Goal: Information Seeking & Learning: Learn about a topic

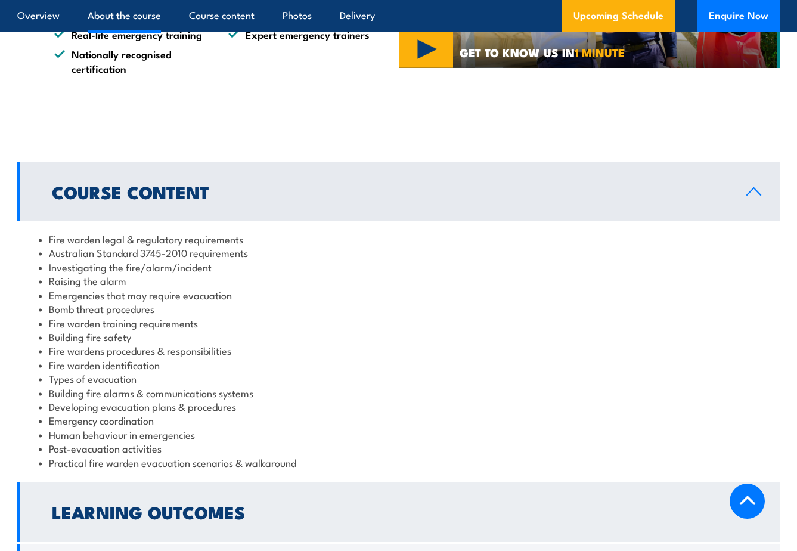
scroll to position [1252, 0]
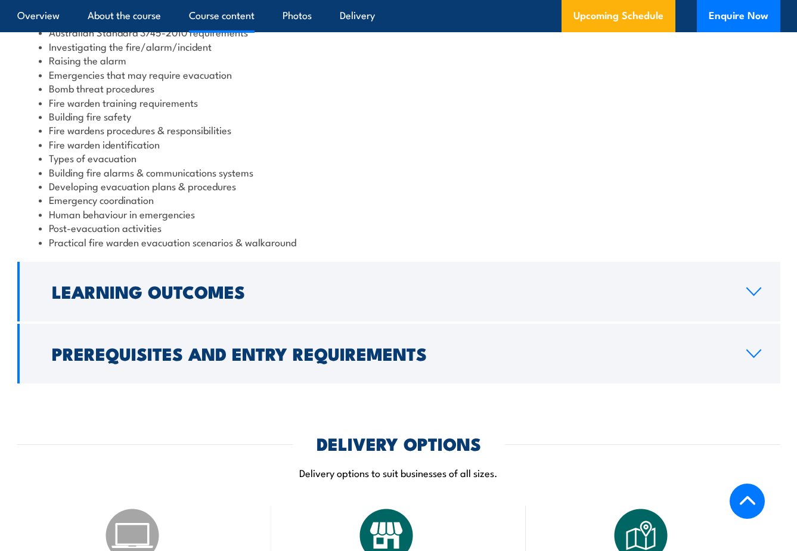
click at [361, 26] on link "Delivery" at bounding box center [357, 16] width 35 height 32
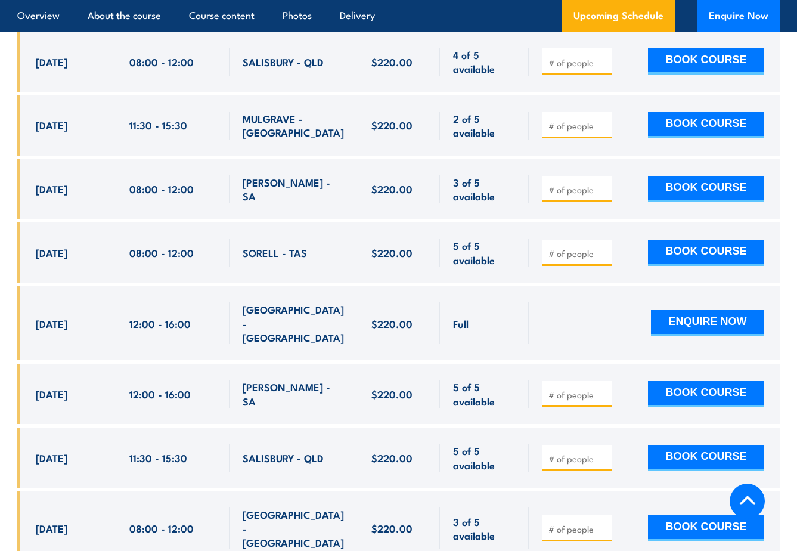
scroll to position [3343, 0]
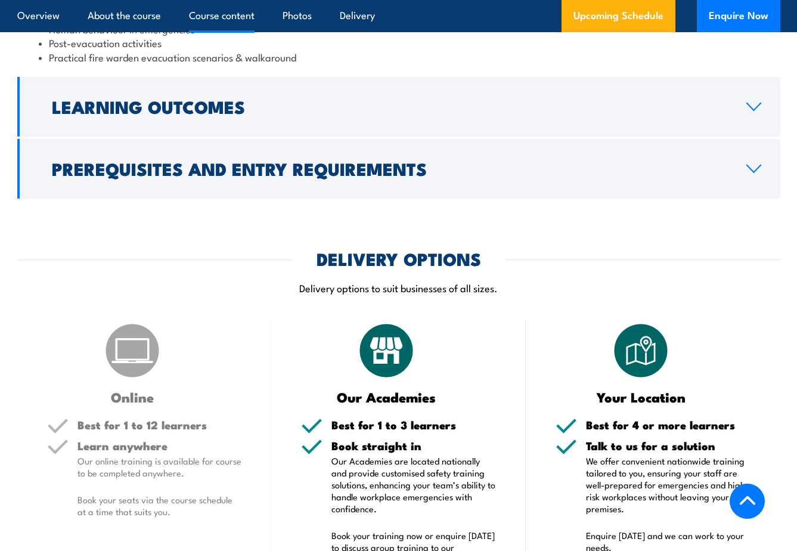
scroll to position [1308, 0]
